Goal: Obtain resource: Download file/media

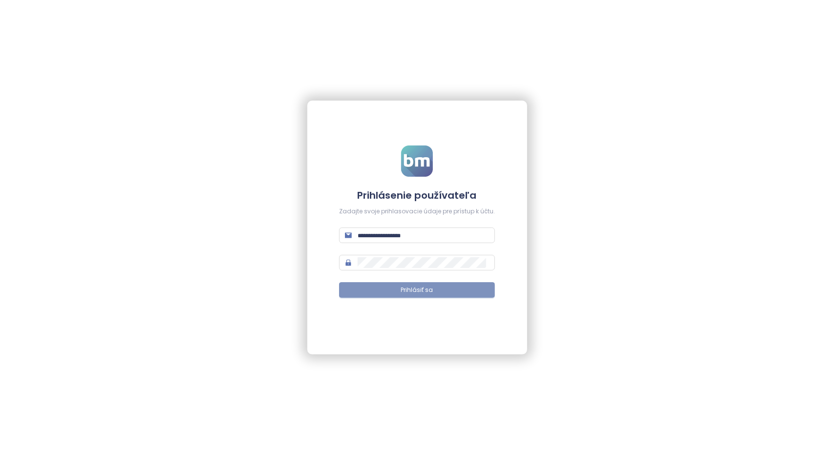
type input "**********"
click at [399, 289] on button "Prihlásiť sa" at bounding box center [417, 290] width 156 height 16
type input "**********"
click at [413, 289] on span "Prihlásiť sa" at bounding box center [417, 290] width 32 height 9
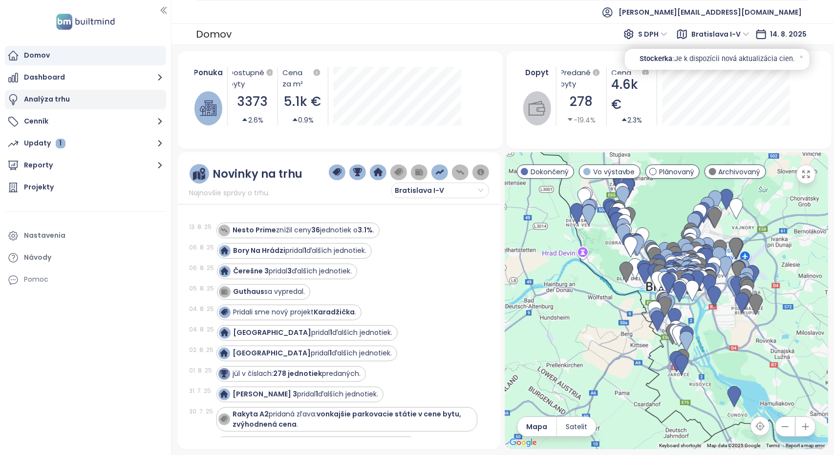
click at [51, 99] on div "Analýza trhu" at bounding box center [47, 99] width 46 height 12
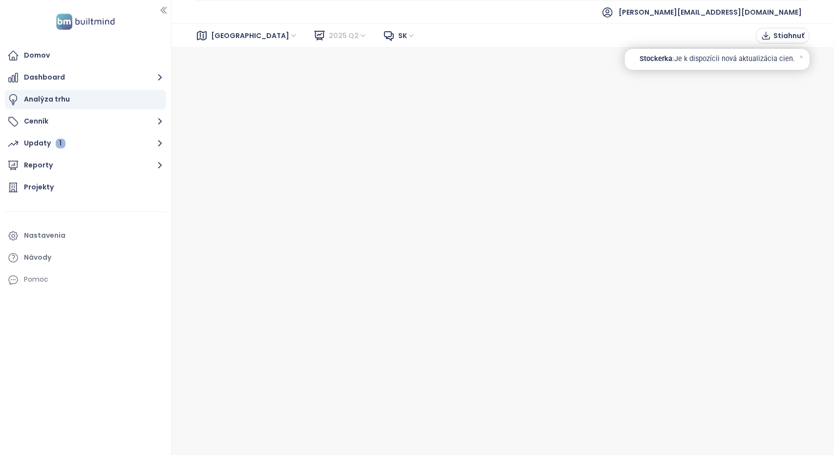
click at [329, 34] on span "2025 Q2" at bounding box center [348, 35] width 39 height 15
click at [244, 34] on span "[GEOGRAPHIC_DATA]" at bounding box center [254, 35] width 87 height 15
click at [398, 35] on span "sk" at bounding box center [407, 35] width 18 height 15
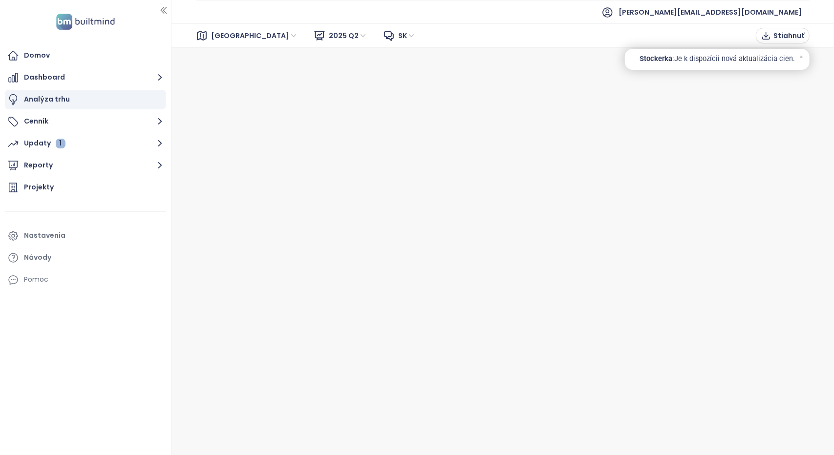
click at [398, 35] on span "sk" at bounding box center [407, 35] width 18 height 15
click at [45, 55] on div "Domov" at bounding box center [37, 55] width 26 height 12
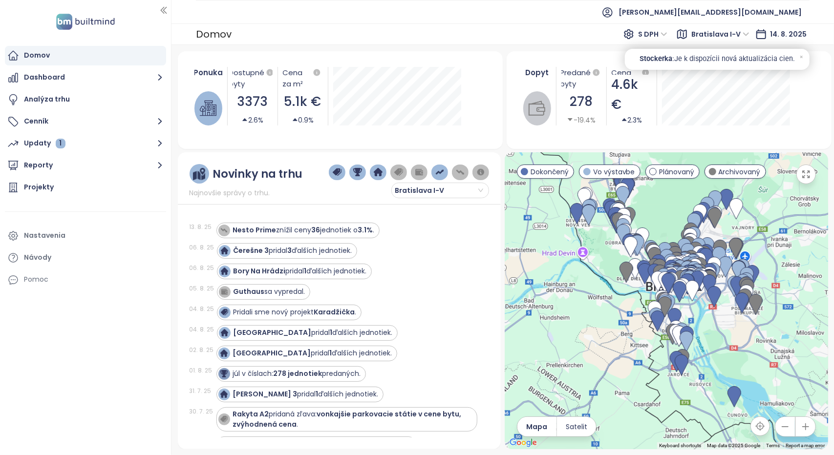
click at [630, 36] on icon at bounding box center [628, 34] width 3 height 3
drag, startPoint x: 635, startPoint y: 33, endPoint x: 671, endPoint y: 33, distance: 36.1
click at [634, 33] on icon at bounding box center [629, 34] width 12 height 12
click at [751, 34] on div "Bratislava I-V" at bounding box center [721, 34] width 67 height 16
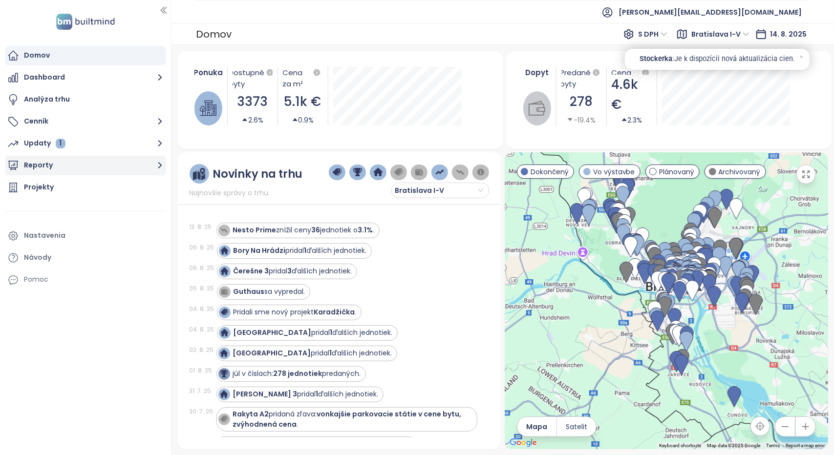
click at [42, 172] on button "Reporty" at bounding box center [85, 166] width 161 height 20
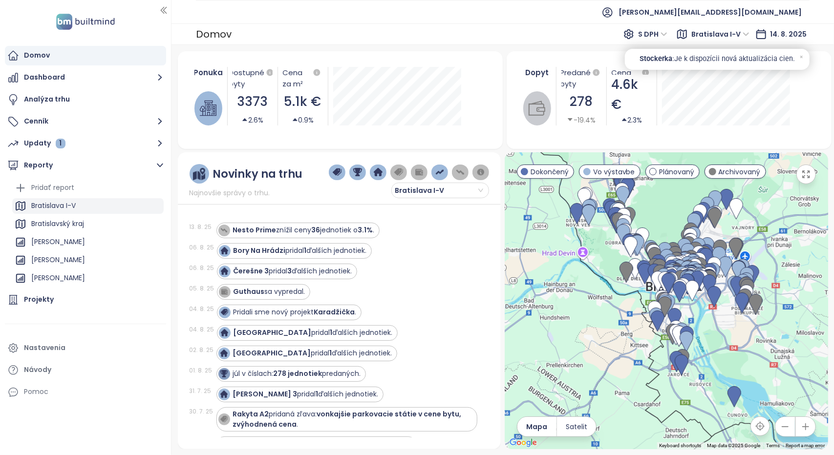
click at [57, 208] on div "Bratislava I-V" at bounding box center [53, 206] width 44 height 12
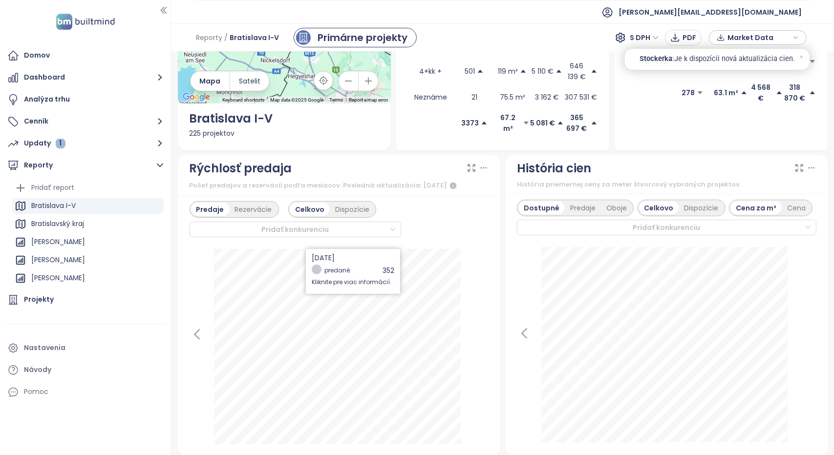
scroll to position [244, 0]
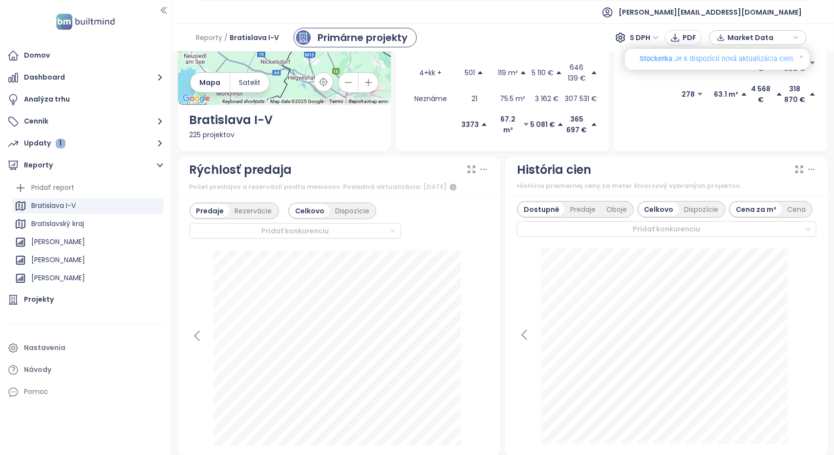
click at [701, 58] on p ": Je k dispozícii nová aktualizácia cien." at bounding box center [733, 59] width 123 height 11
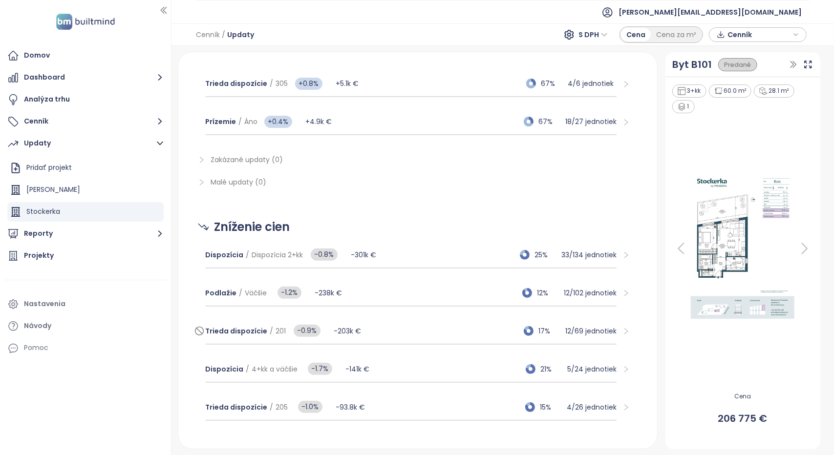
scroll to position [195, 0]
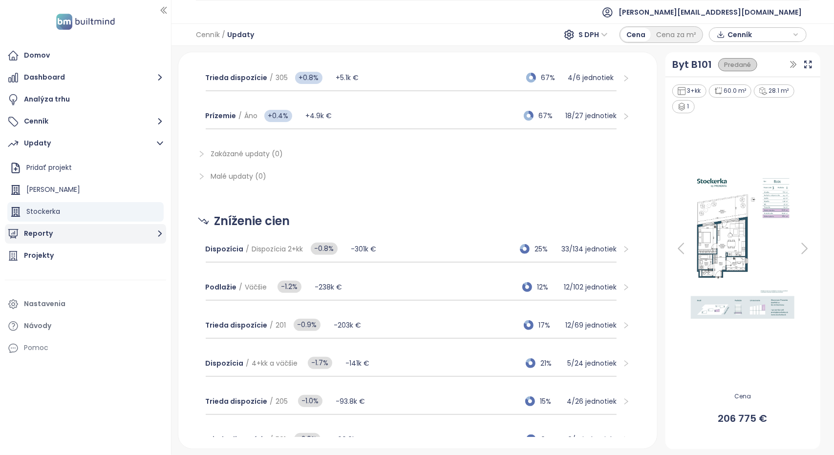
click at [35, 229] on button "Reporty" at bounding box center [85, 234] width 161 height 20
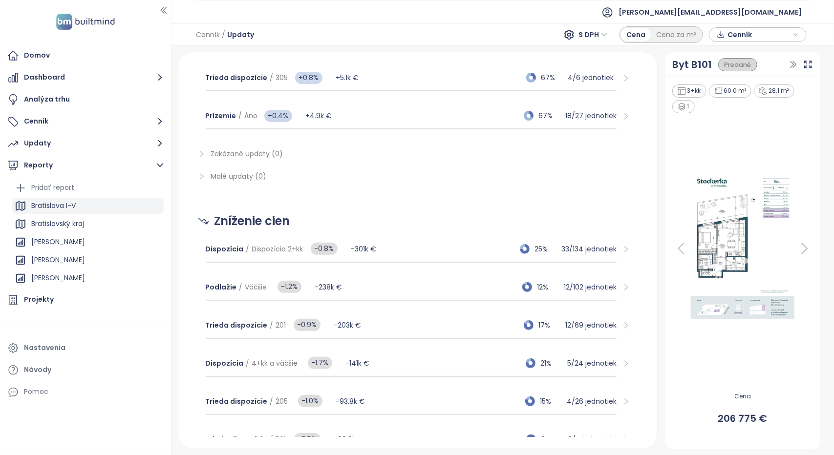
click at [59, 207] on div "Bratislava I-V" at bounding box center [53, 206] width 44 height 12
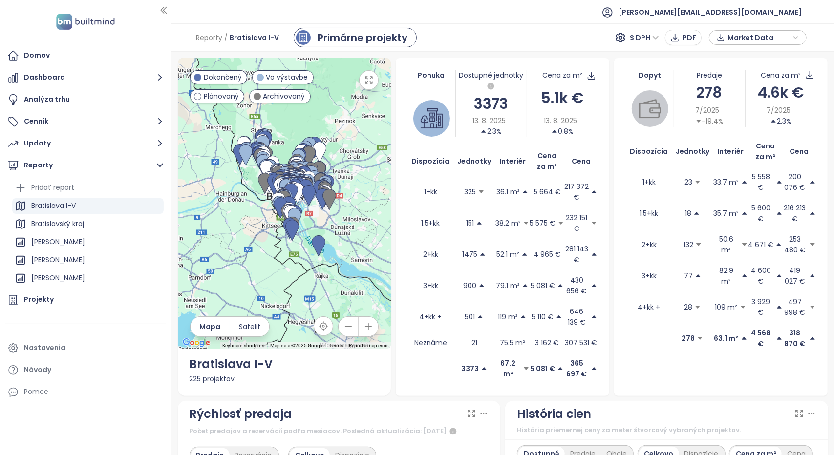
drag, startPoint x: 498, startPoint y: 27, endPoint x: 428, endPoint y: 33, distance: 70.1
click at [498, 27] on div "Reporty / [GEOGRAPHIC_DATA] I-V Primárne projekty S DPH PDF Market Data" at bounding box center [502, 37] width 662 height 28
click at [748, 36] on span "Market Data" at bounding box center [758, 37] width 63 height 15
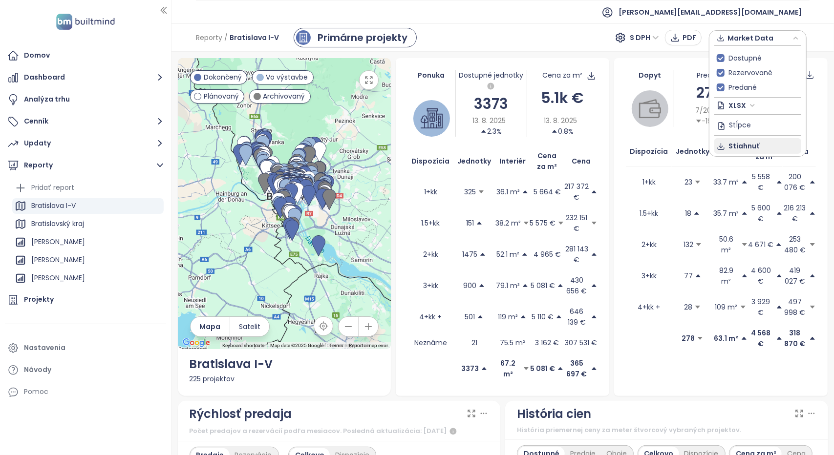
click at [731, 145] on span "Stiahnuť" at bounding box center [744, 146] width 31 height 11
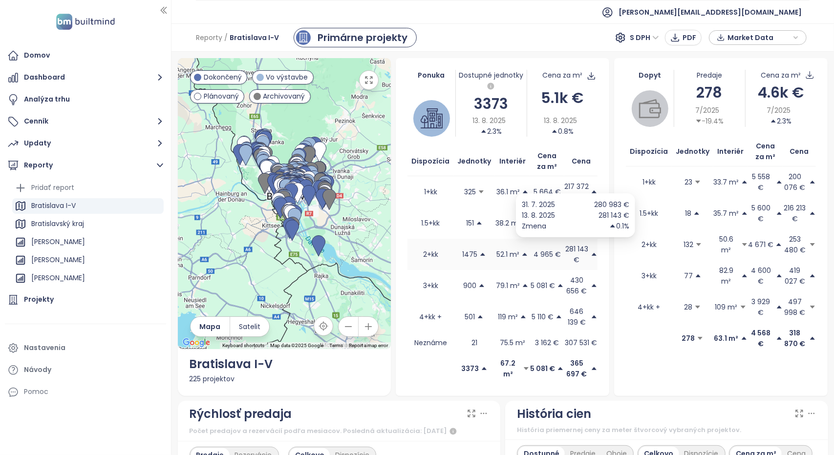
click at [576, 251] on p "281 143 €" at bounding box center [576, 254] width 24 height 21
click at [574, 250] on p "281 143 €" at bounding box center [576, 254] width 24 height 21
click at [424, 253] on td "2+kk" at bounding box center [430, 254] width 46 height 31
